Goal: Task Accomplishment & Management: Use online tool/utility

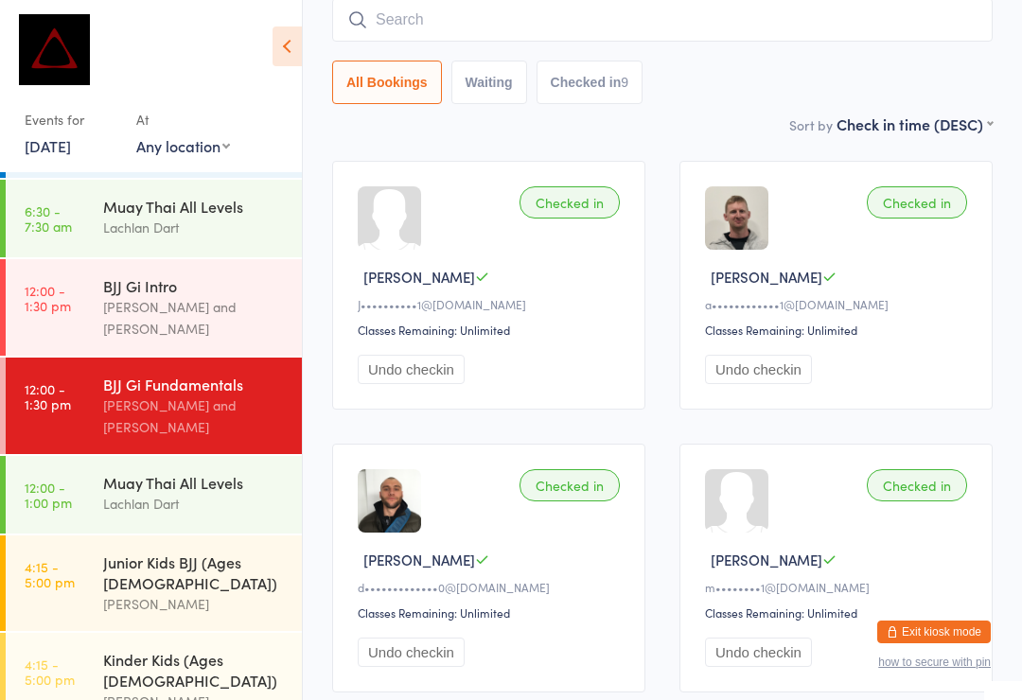
scroll to position [255, 0]
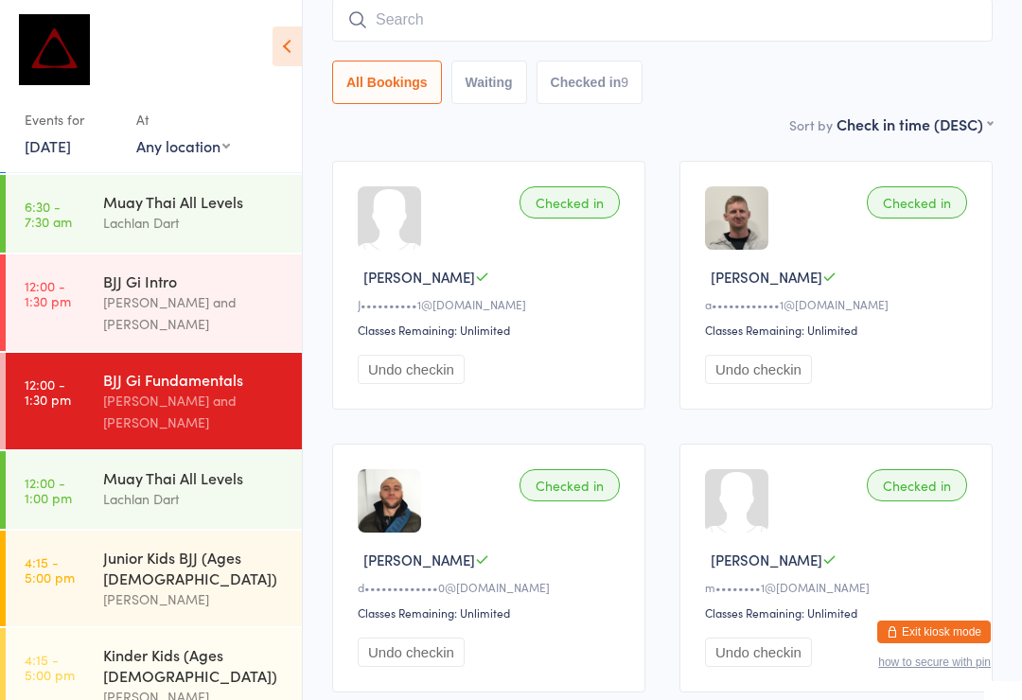
click at [220, 547] on div "Junior Kids BJJ (Ages [DEMOGRAPHIC_DATA])" at bounding box center [194, 568] width 183 height 42
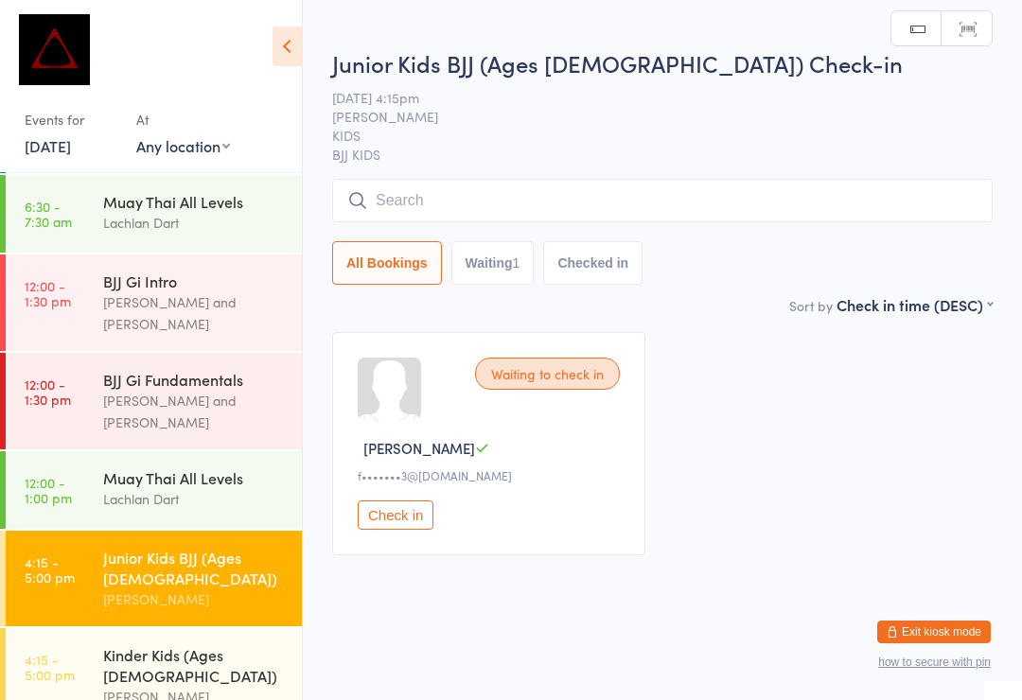
click at [590, 207] on input "search" at bounding box center [662, 201] width 660 height 44
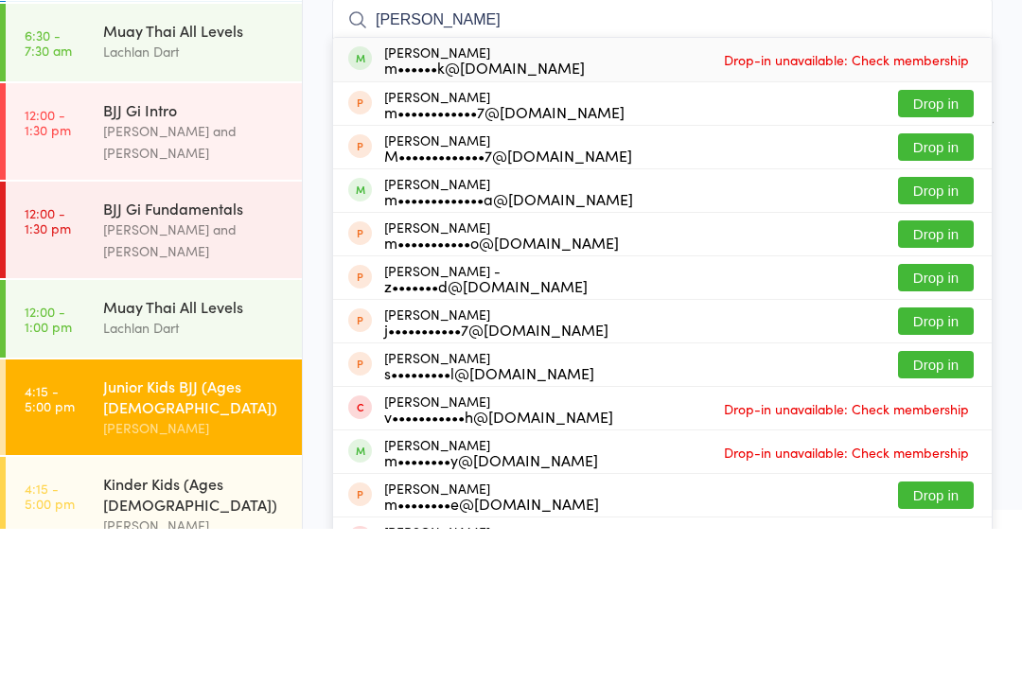
type input "[PERSON_NAME]"
click at [955, 348] on button "Drop in" at bounding box center [936, 361] width 76 height 27
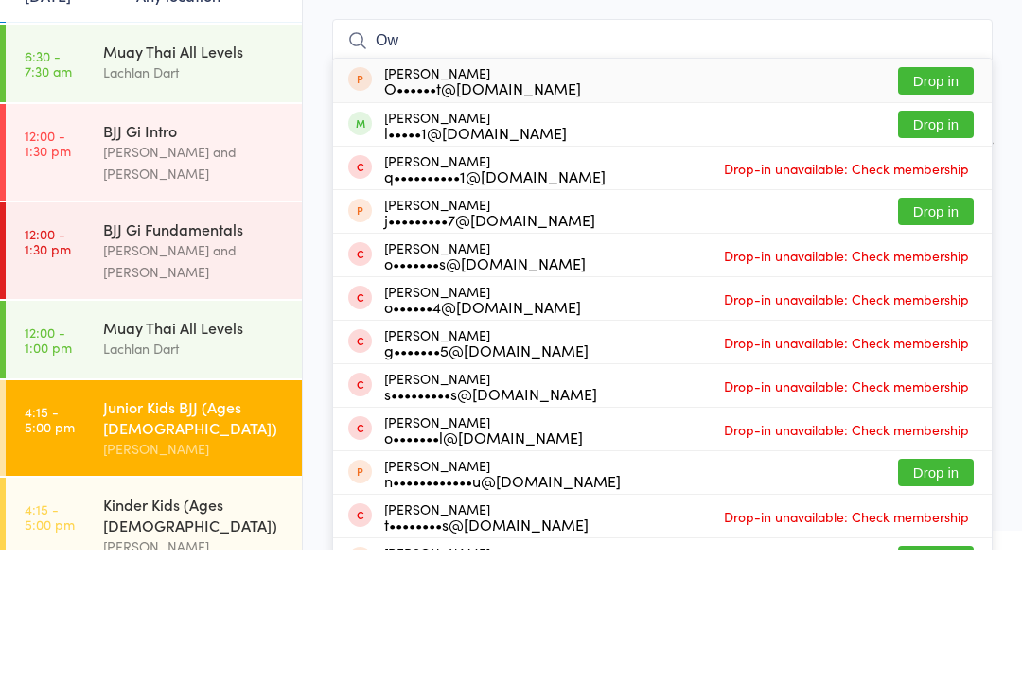
type input "O"
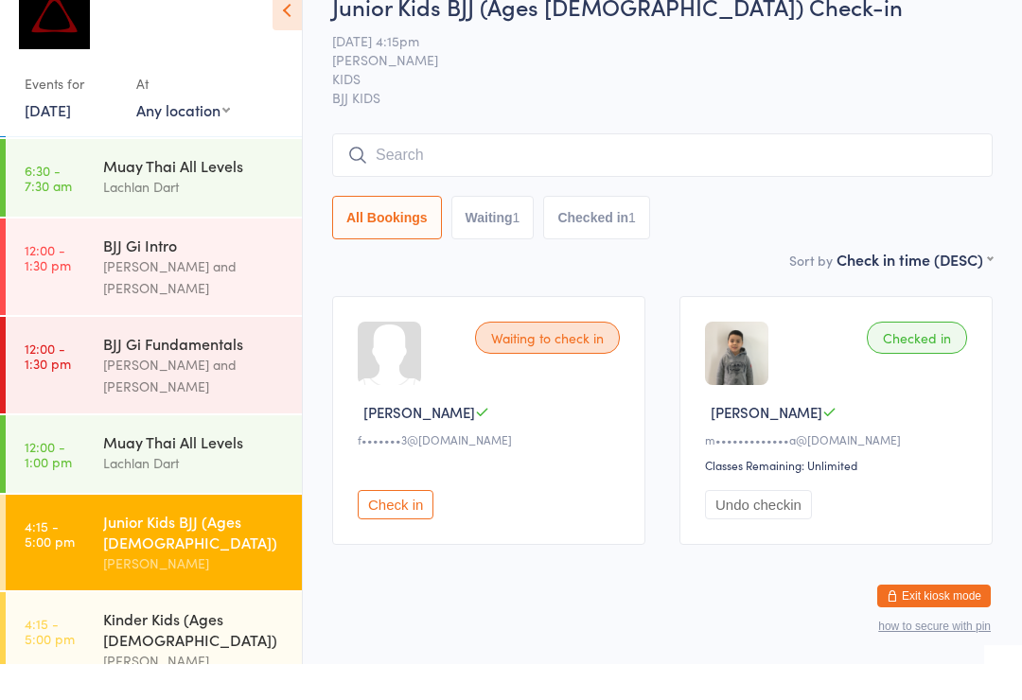
click at [560, 169] on input "search" at bounding box center [662, 191] width 660 height 44
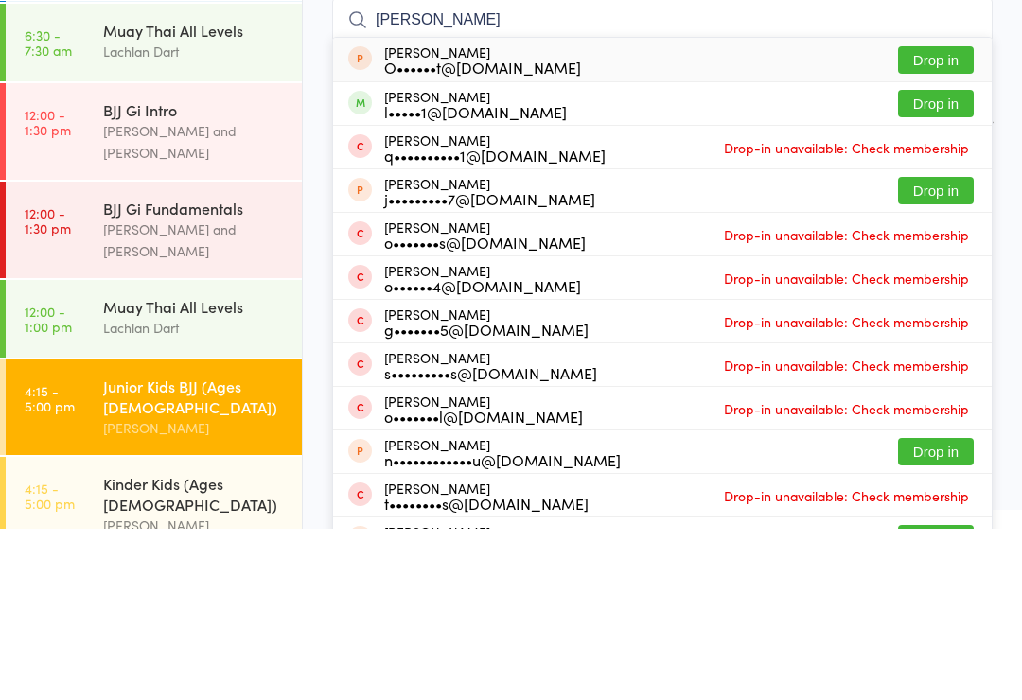
type input "[PERSON_NAME]"
click at [932, 261] on button "Drop in" at bounding box center [936, 274] width 76 height 27
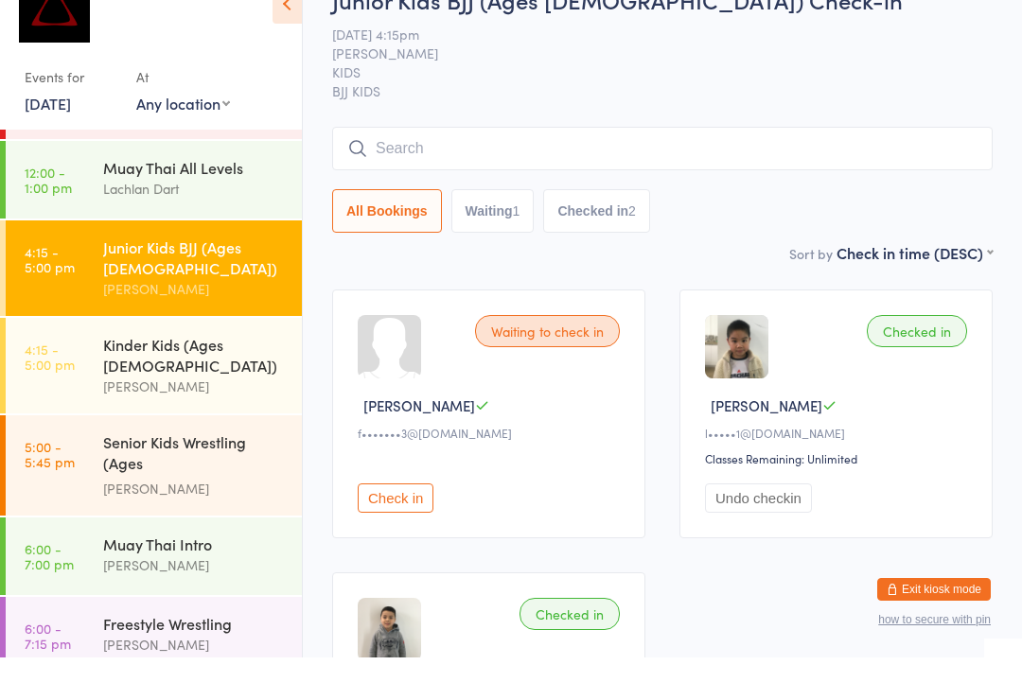
scroll to position [521, 0]
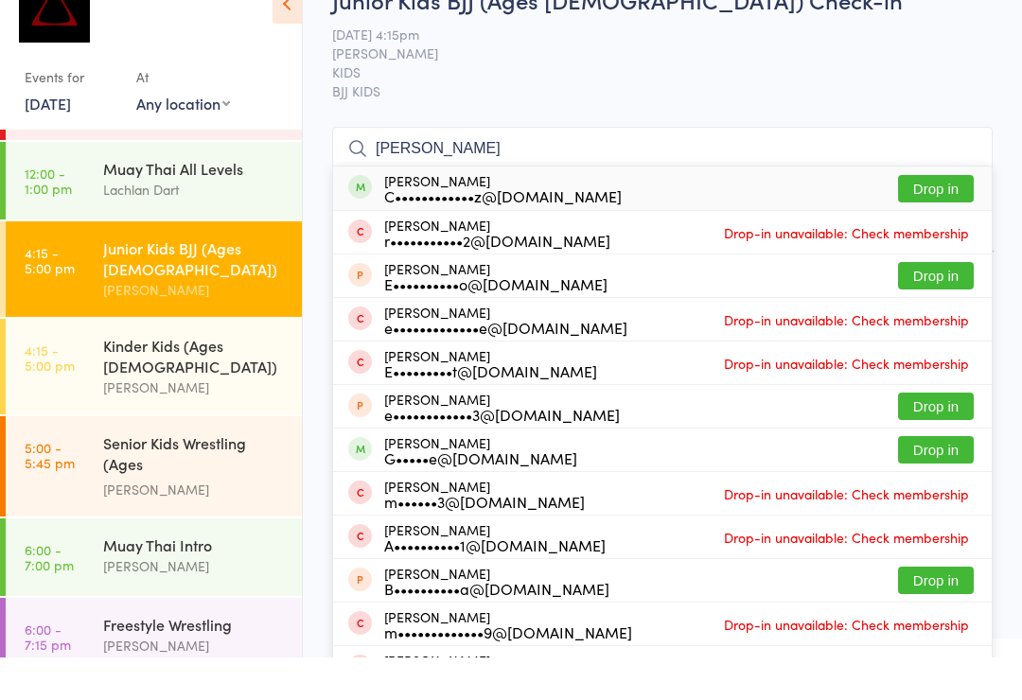
type input "[PERSON_NAME]"
click at [936, 218] on button "Drop in" at bounding box center [936, 231] width 76 height 27
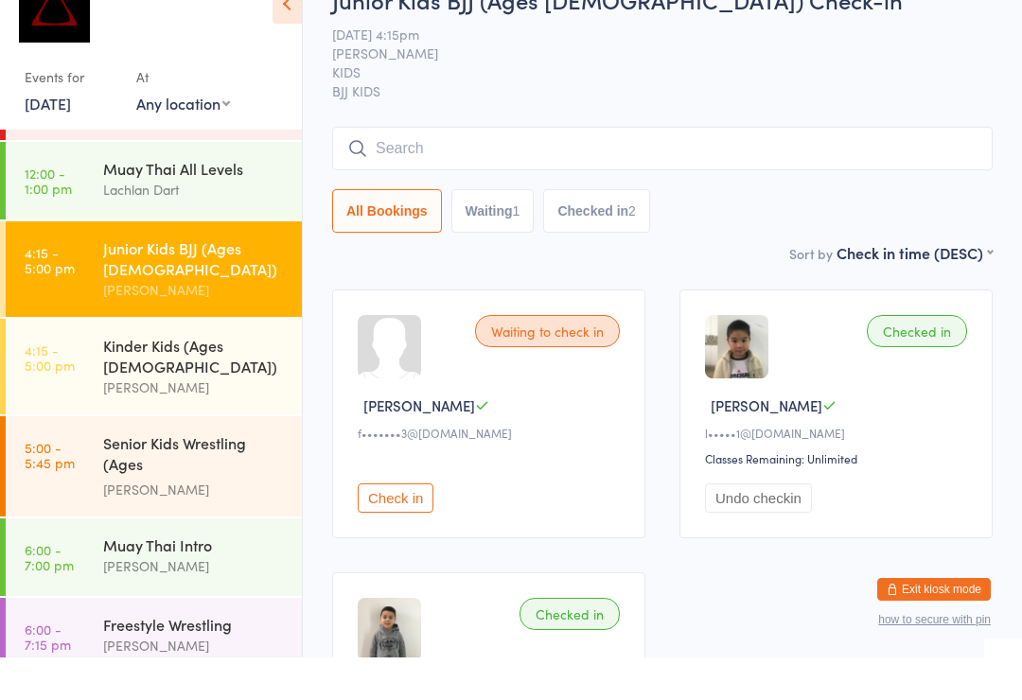
scroll to position [43, 0]
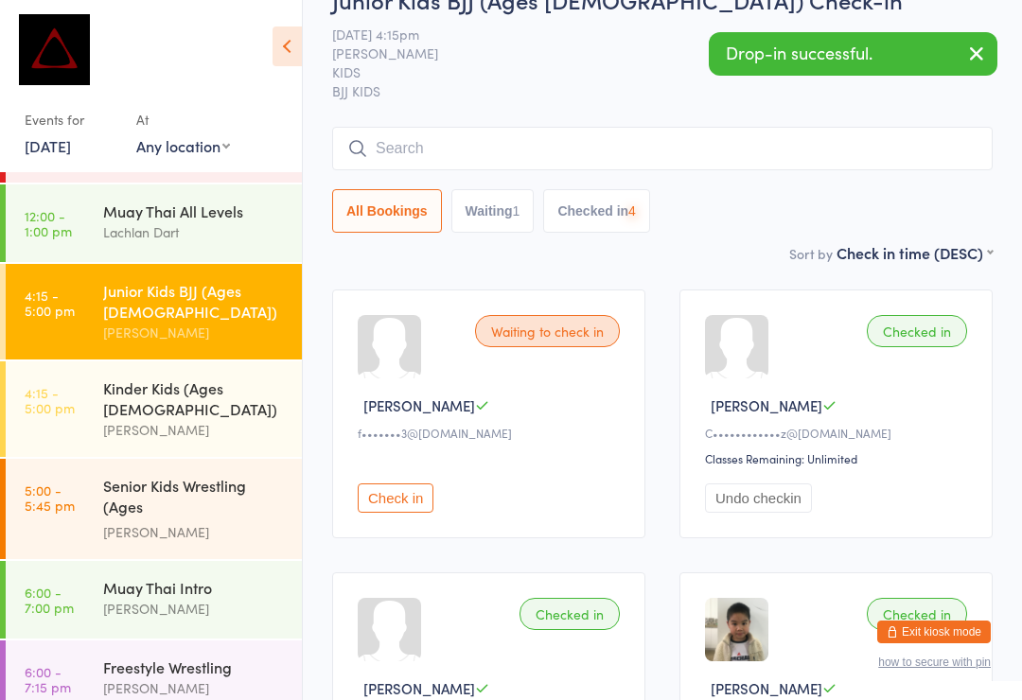
click at [395, 140] on input "search" at bounding box center [662, 149] width 660 height 44
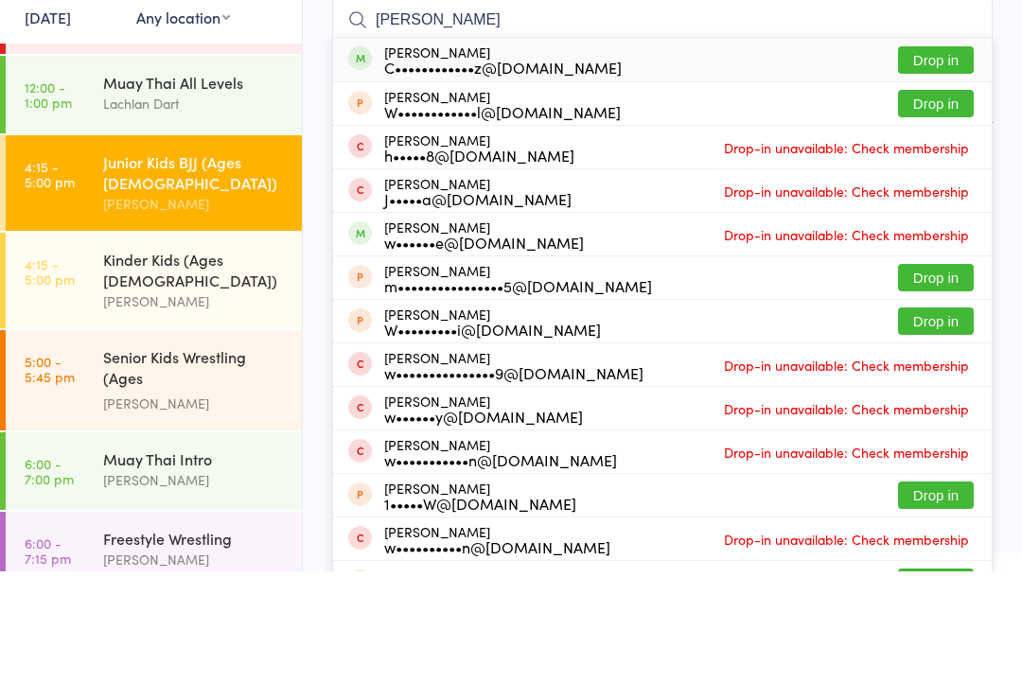
type input "[PERSON_NAME]"
click at [916, 175] on button "Drop in" at bounding box center [936, 188] width 76 height 27
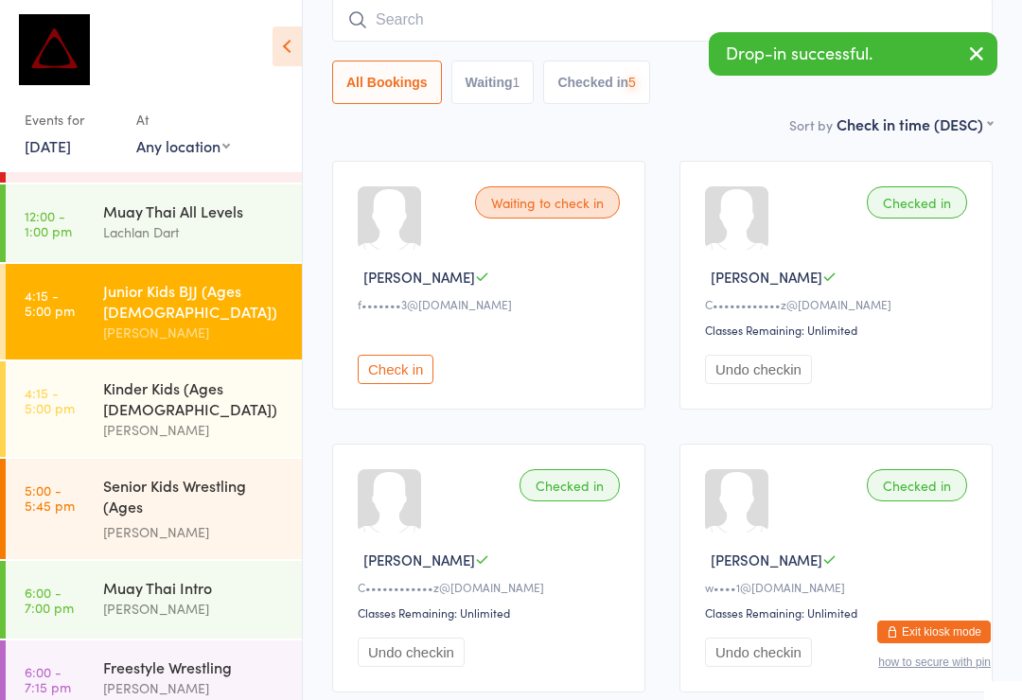
click at [469, 20] on input "search" at bounding box center [662, 20] width 660 height 44
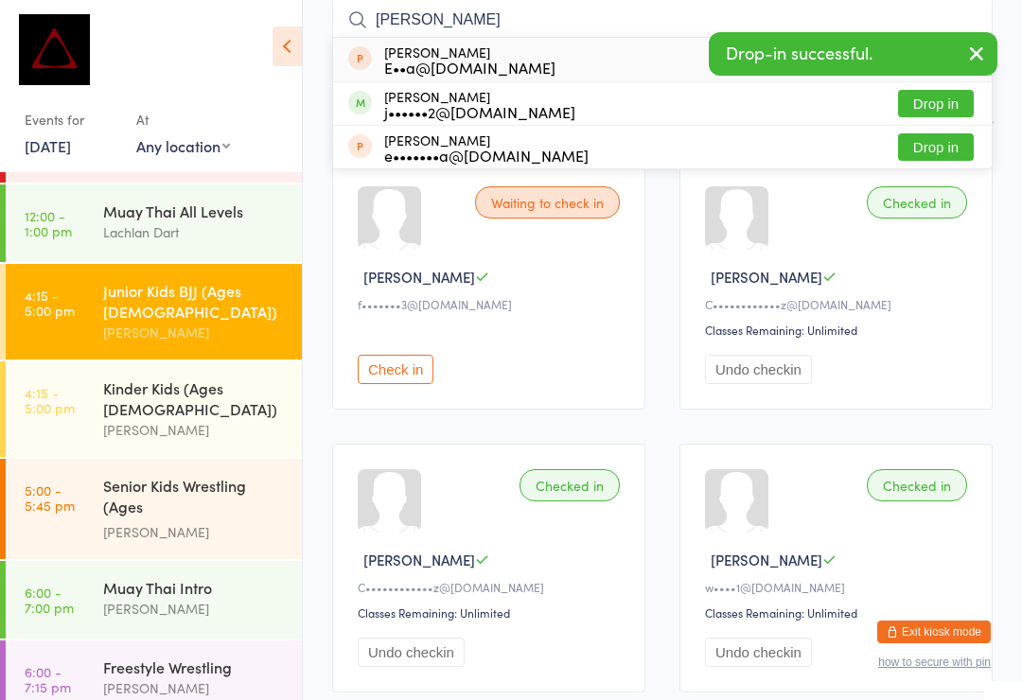
type input "[PERSON_NAME]"
click at [925, 99] on button "Drop in" at bounding box center [936, 103] width 76 height 27
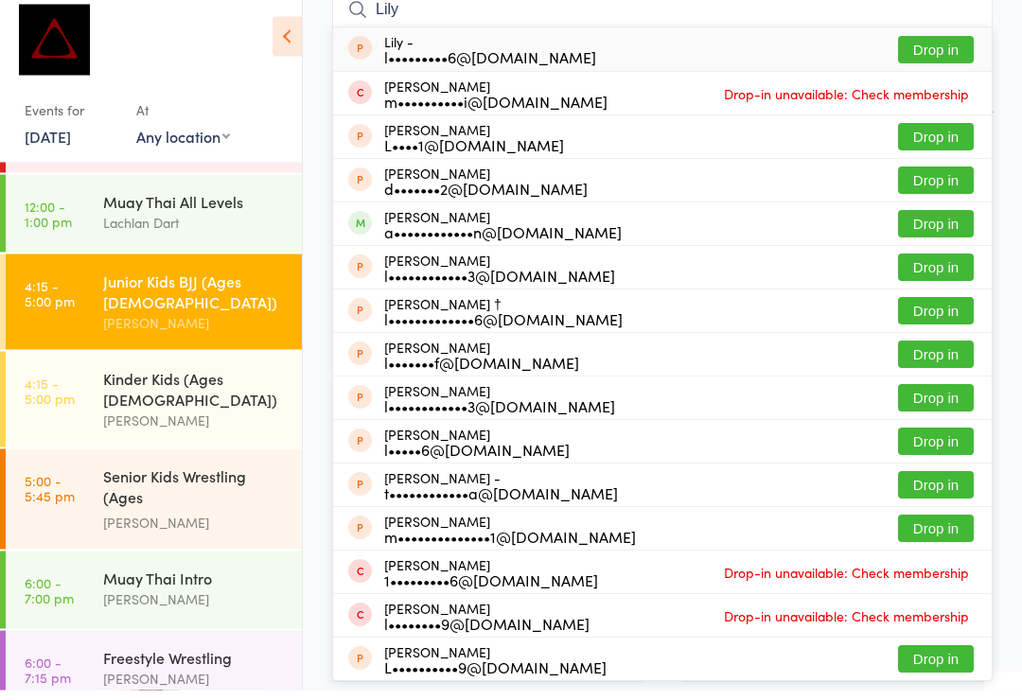
type input "Lily"
click at [422, 246] on div "[PERSON_NAME] Curtain a••••••••••••n@[DOMAIN_NAME] Drop in" at bounding box center [662, 234] width 659 height 43
